Goal: Information Seeking & Learning: Learn about a topic

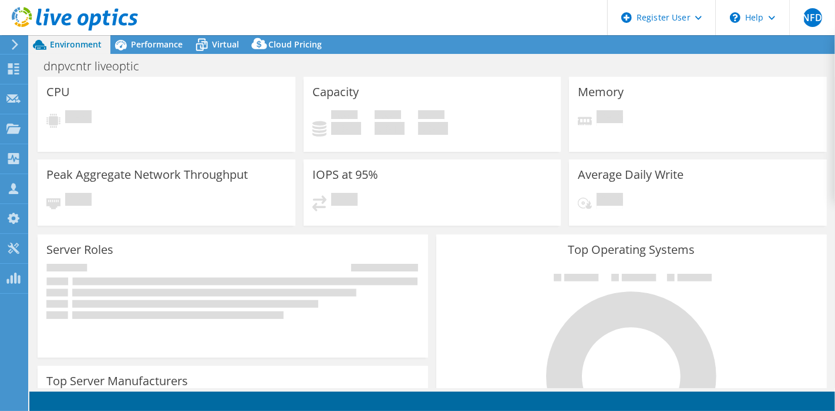
select select "USD"
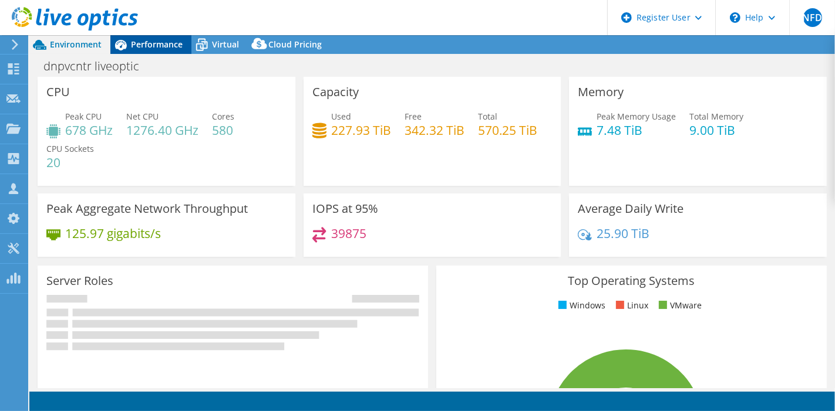
click at [139, 44] on span "Performance" at bounding box center [157, 44] width 52 height 11
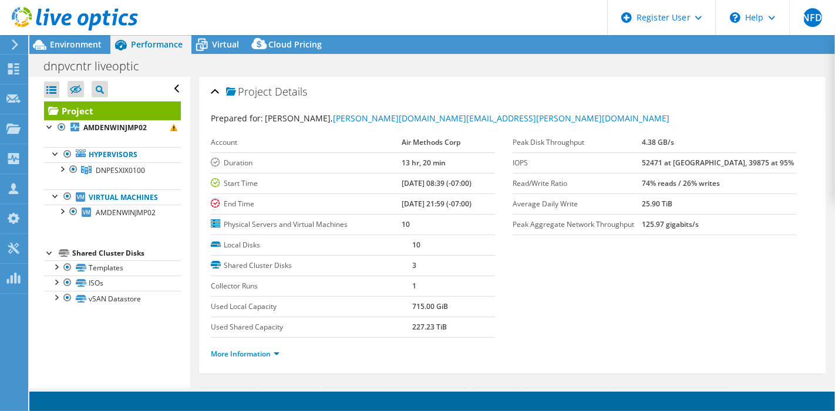
scroll to position [261, 0]
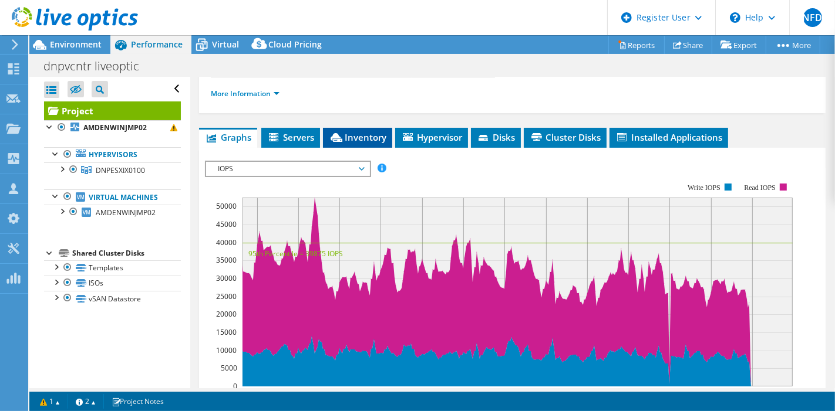
click at [351, 140] on li "Inventory" at bounding box center [357, 138] width 69 height 20
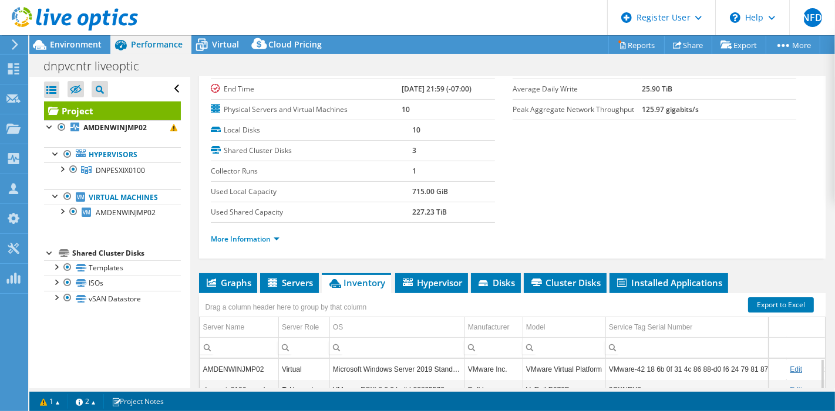
scroll to position [311, 0]
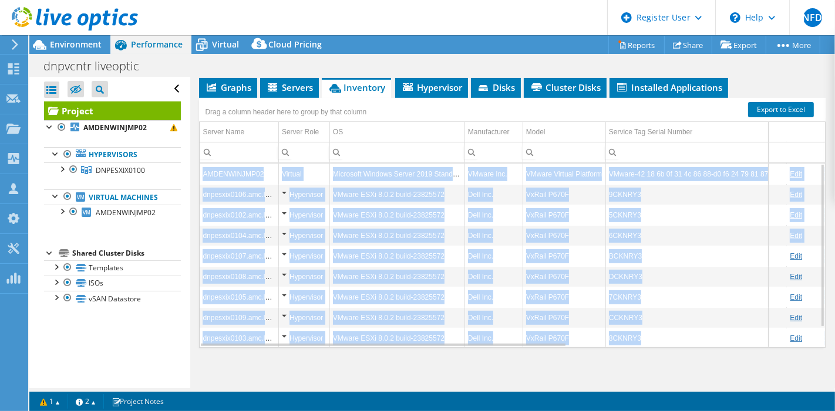
drag, startPoint x: 816, startPoint y: 250, endPoint x: 808, endPoint y: 238, distance: 14.5
click at [808, 238] on div "Project Details Prepared for: [PERSON_NAME], [PERSON_NAME][DOMAIN_NAME][EMAIL_A…" at bounding box center [512, 79] width 644 height 626
click at [631, 195] on td "9CKNRY3" at bounding box center [695, 194] width 181 height 21
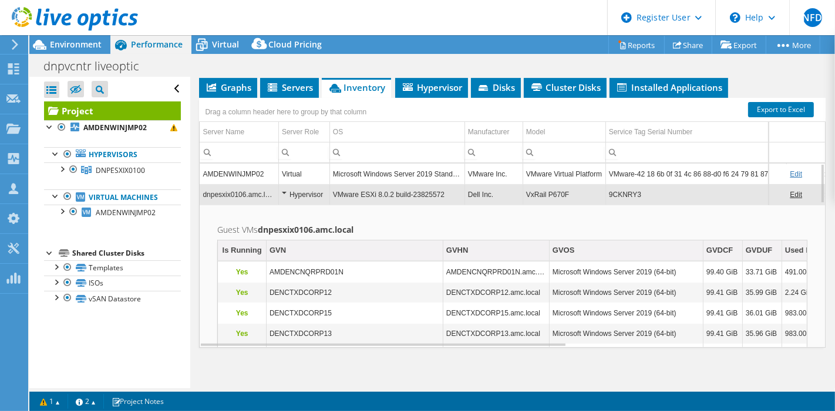
click at [630, 193] on td "9CKNRY3" at bounding box center [695, 194] width 181 height 21
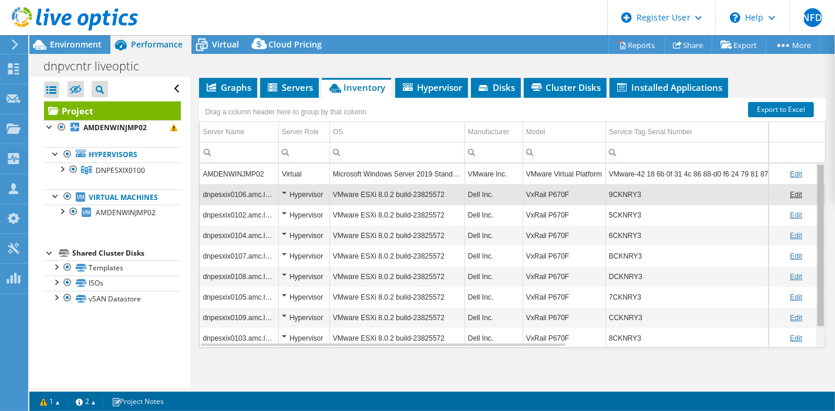
scroll to position [23, 0]
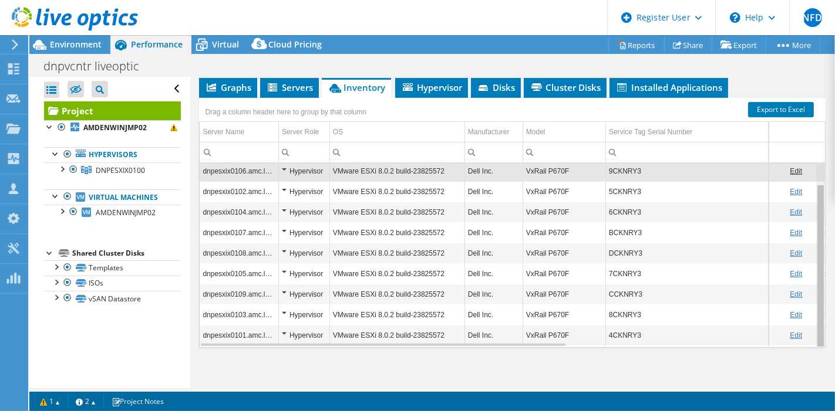
drag, startPoint x: 813, startPoint y: 191, endPoint x: 814, endPoint y: 303, distance: 111.5
click at [814, 303] on body "NFD Dell User [PERSON_NAME] [PERSON_NAME][EMAIL_ADDRESS][DOMAIN_NAME] Dell My P…" at bounding box center [417, 205] width 835 height 411
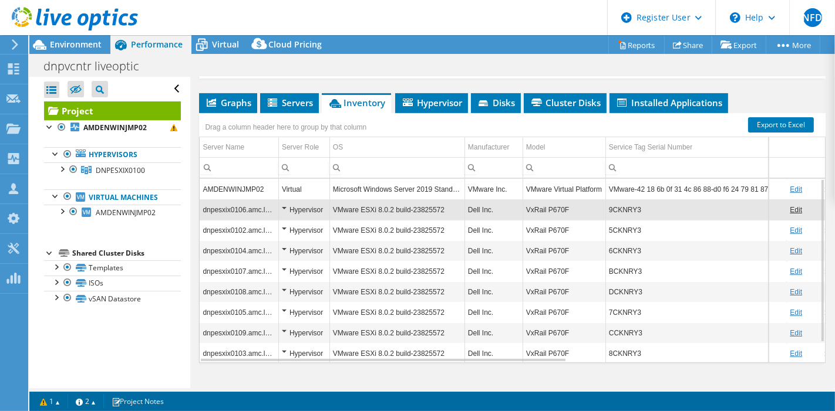
scroll to position [311, 0]
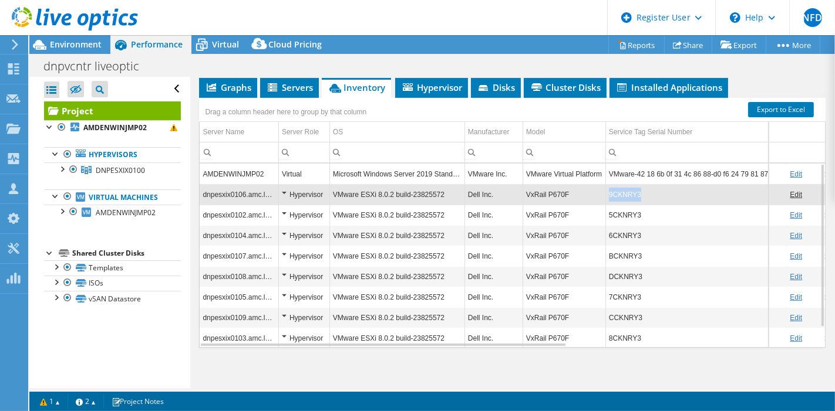
copy td "9CKNRY3"
drag, startPoint x: 637, startPoint y: 190, endPoint x: 610, endPoint y: 191, distance: 27.6
click at [610, 191] on td "9CKNRY3" at bounding box center [695, 194] width 181 height 21
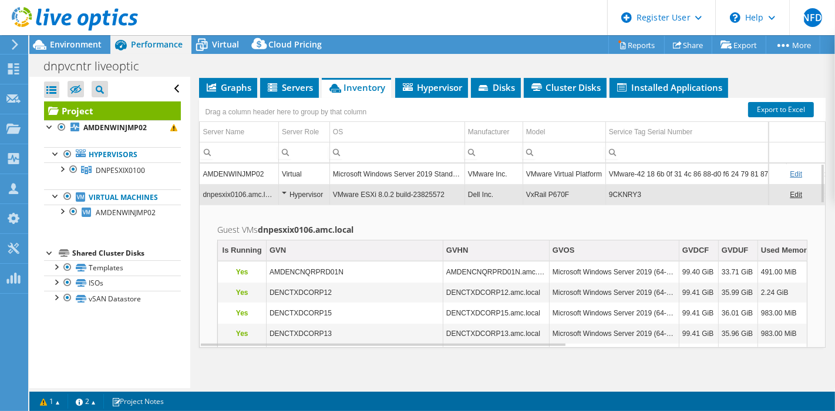
click at [524, 187] on td "VxRail P670F" at bounding box center [563, 194] width 83 height 21
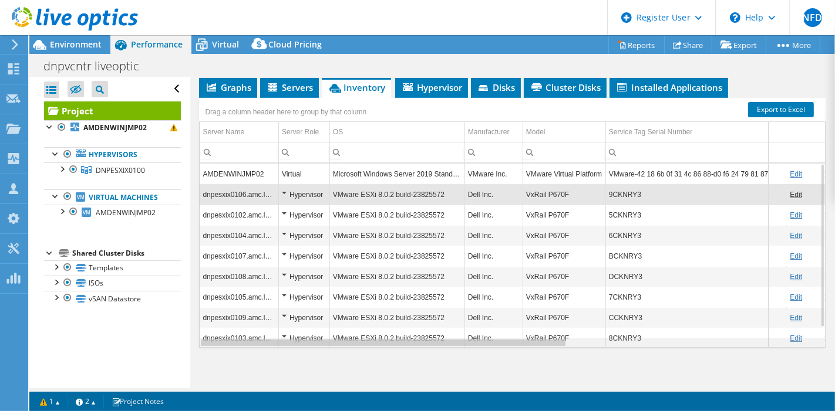
drag, startPoint x: 376, startPoint y: 340, endPoint x: 387, endPoint y: 332, distance: 13.4
click at [379, 340] on div "Data grid" at bounding box center [383, 343] width 365 height 6
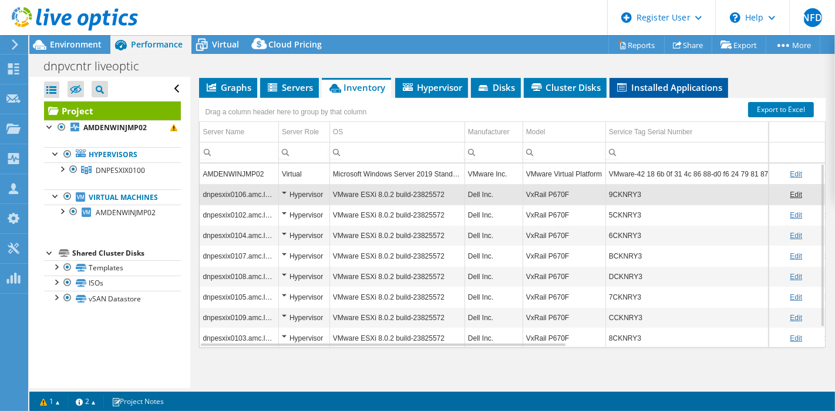
click at [668, 82] on span "Installed Applications" at bounding box center [668, 88] width 107 height 12
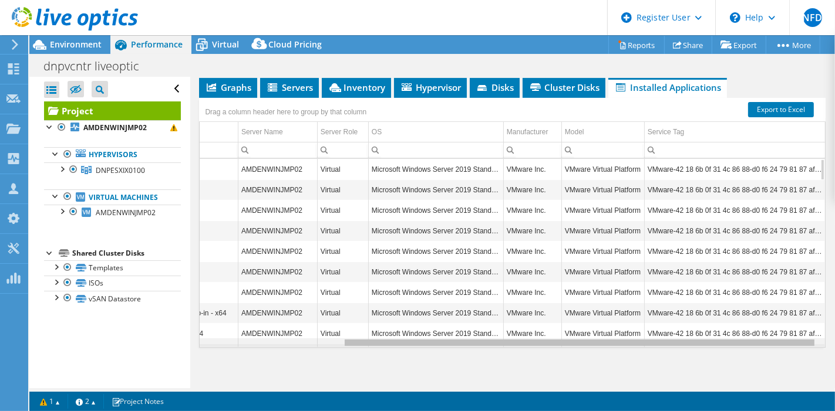
scroll to position [0, 0]
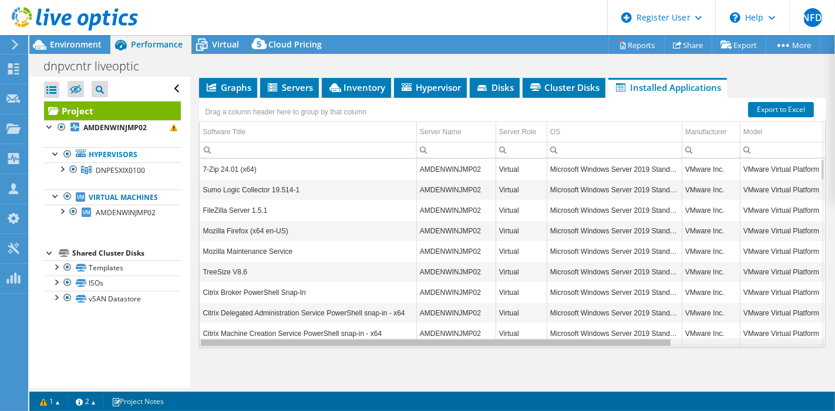
drag, startPoint x: 471, startPoint y: 338, endPoint x: 455, endPoint y: 272, distance: 67.8
click at [457, 312] on body "NFD Dell User [PERSON_NAME] [PERSON_NAME][EMAIL_ADDRESS][DOMAIN_NAME] Dell My P…" at bounding box center [417, 205] width 835 height 411
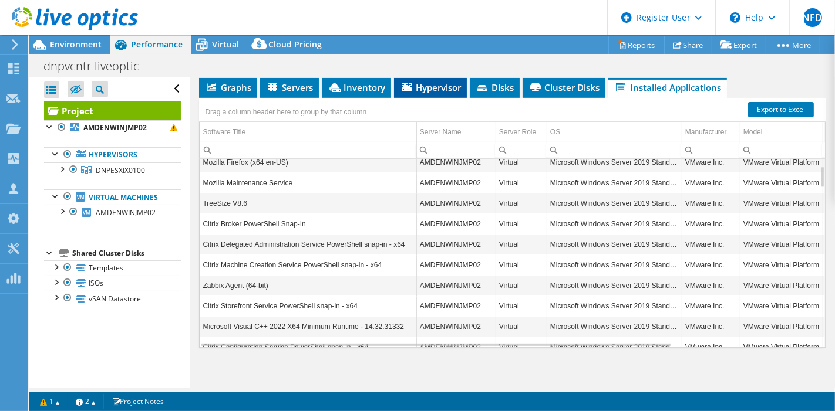
scroll to position [69, 0]
click at [441, 83] on span "Hypervisor" at bounding box center [430, 88] width 61 height 12
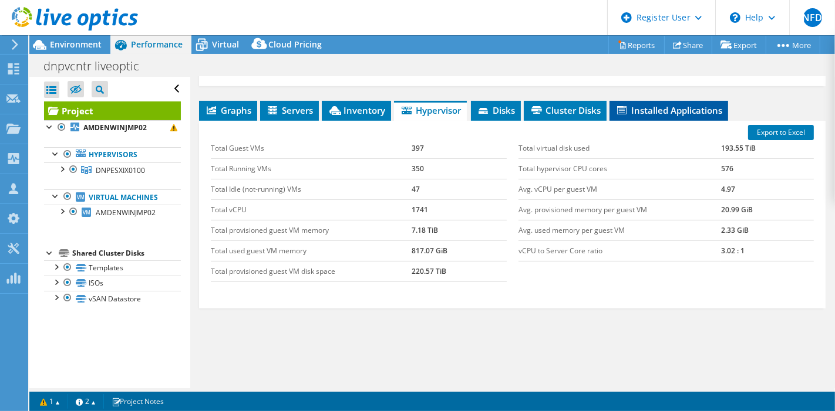
scroll to position [311, 0]
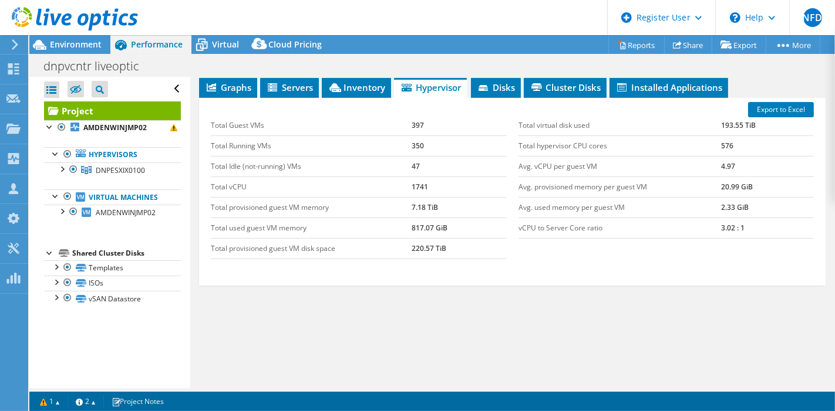
click at [666, 98] on div "Export to Excel Total Guest VMs 397 Total Running VMs 350 Total Idle (not-runni…" at bounding box center [512, 192] width 626 height 188
click at [664, 82] on span "Installed Applications" at bounding box center [668, 88] width 107 height 12
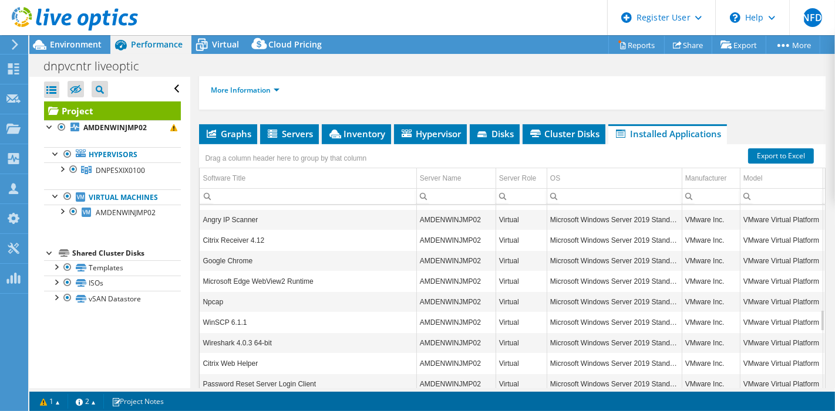
scroll to position [115, 0]
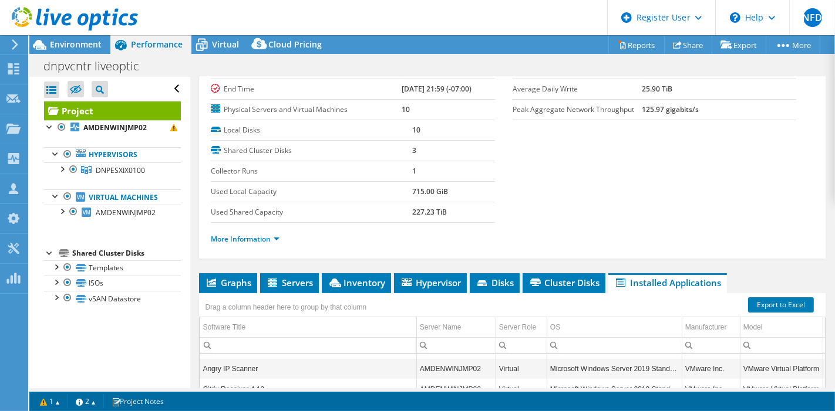
drag, startPoint x: 368, startPoint y: 288, endPoint x: 367, endPoint y: 241, distance: 47.5
click at [368, 288] on li "Inventory" at bounding box center [356, 284] width 69 height 20
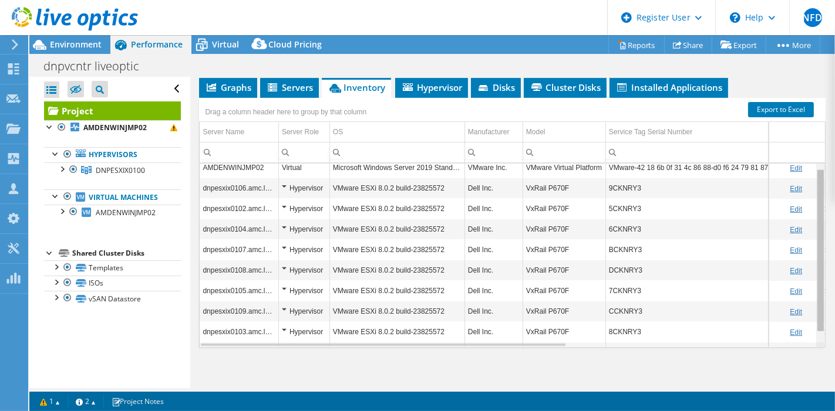
scroll to position [0, 0]
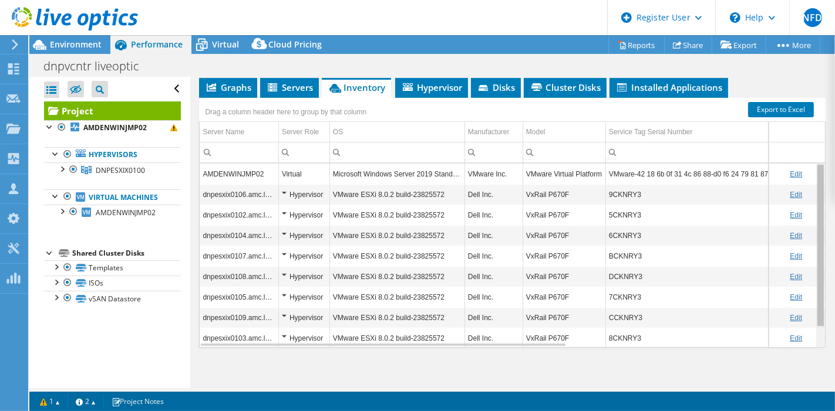
drag, startPoint x: 812, startPoint y: 298, endPoint x: 828, endPoint y: 266, distance: 35.4
click at [828, 266] on body "NFD Dell User [PERSON_NAME] [PERSON_NAME][EMAIL_ADDRESS][DOMAIN_NAME] Dell My P…" at bounding box center [417, 205] width 835 height 411
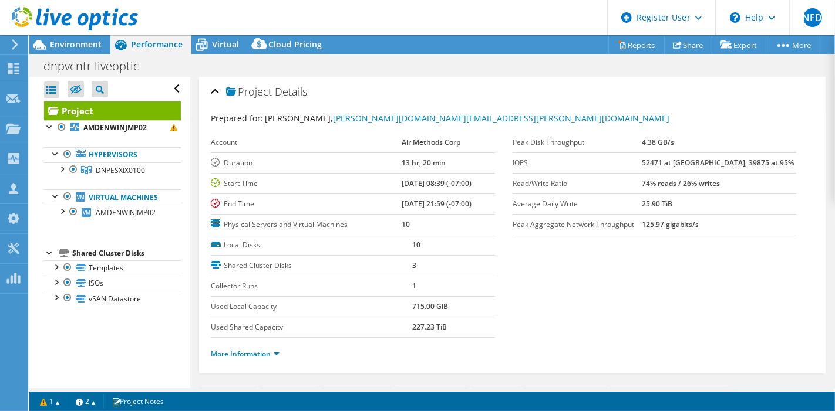
click at [87, 36] on div at bounding box center [69, 19] width 138 height 39
click at [90, 47] on span "Environment" at bounding box center [76, 44] width 52 height 11
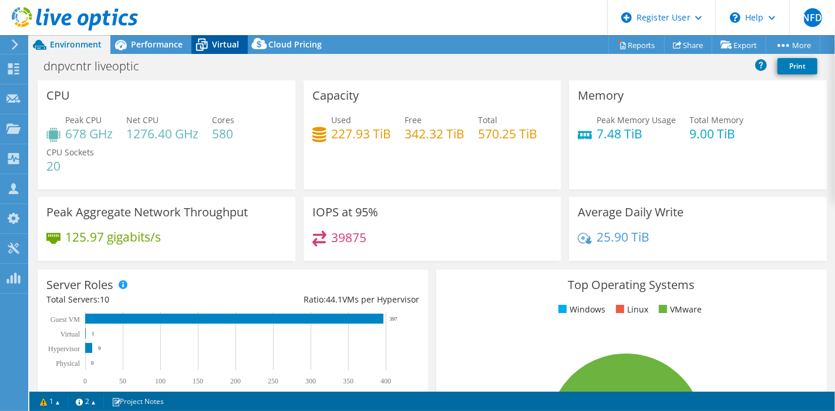
click at [228, 43] on span "Virtual" at bounding box center [225, 44] width 27 height 11
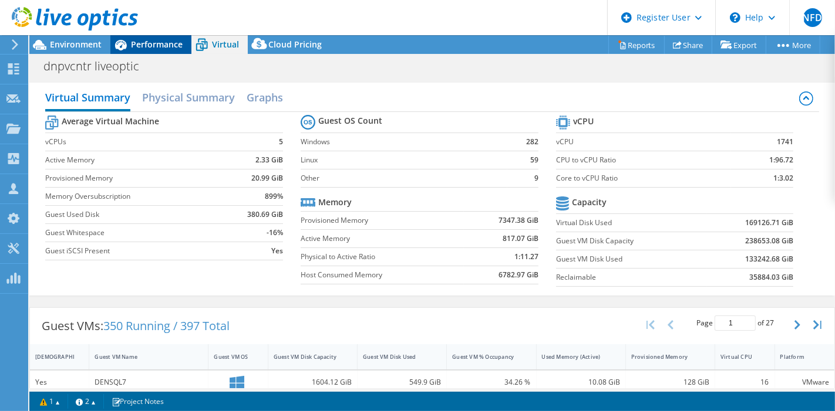
click at [151, 37] on div "Performance" at bounding box center [150, 44] width 81 height 19
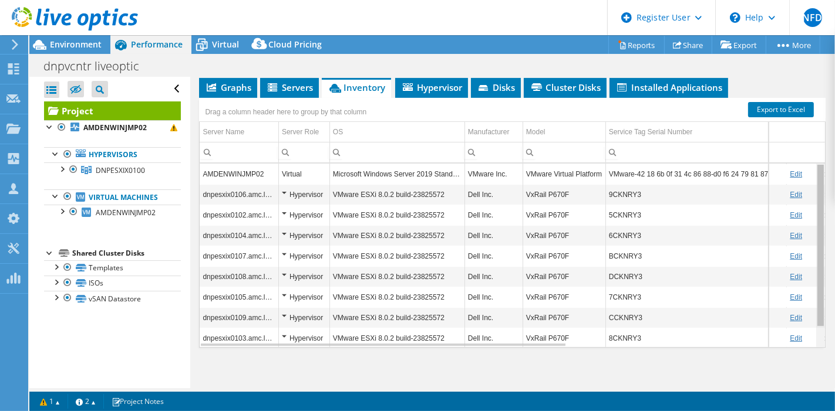
drag, startPoint x: 814, startPoint y: 238, endPoint x: 819, endPoint y: 204, distance: 35.0
click at [819, 204] on body "NFD Dell User [PERSON_NAME] [PERSON_NAME][EMAIL_ADDRESS][DOMAIN_NAME] Dell My P…" at bounding box center [417, 205] width 835 height 411
drag, startPoint x: 813, startPoint y: 263, endPoint x: 794, endPoint y: 254, distance: 21.3
click at [794, 254] on body "NFD Dell User [PERSON_NAME] [PERSON_NAME][EMAIL_ADDRESS][DOMAIN_NAME] Dell My P…" at bounding box center [417, 205] width 835 height 411
